Goal: Find specific page/section: Find specific page/section

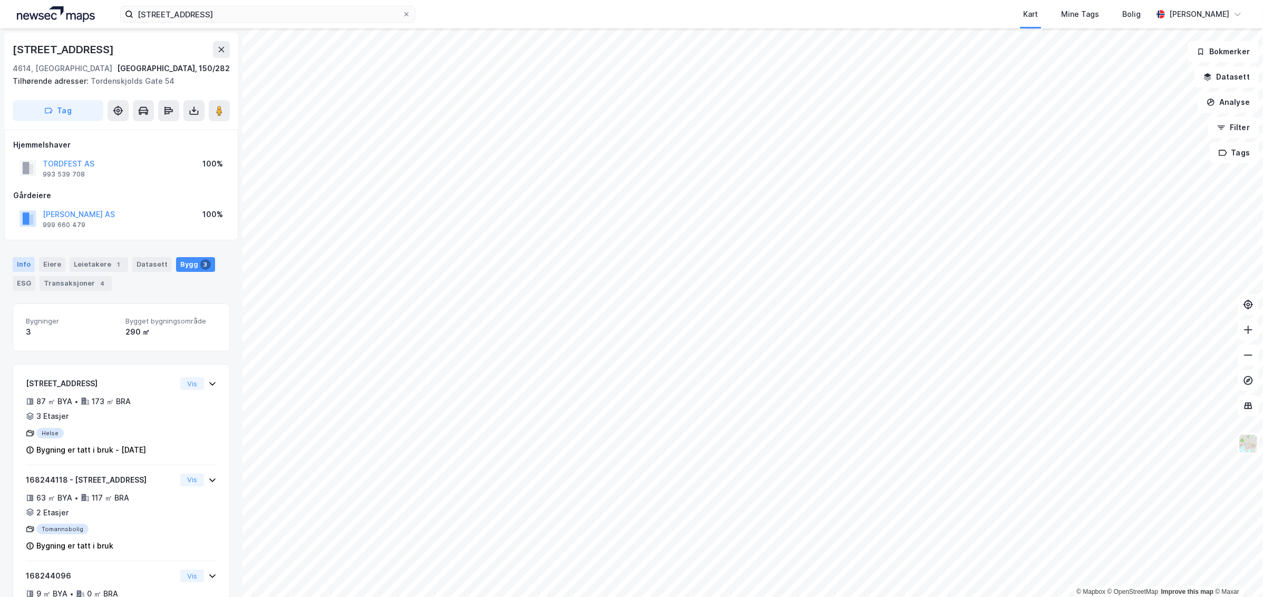
click at [20, 261] on div "Info" at bounding box center [24, 264] width 22 height 15
